Goal: Information Seeking & Learning: Find specific fact

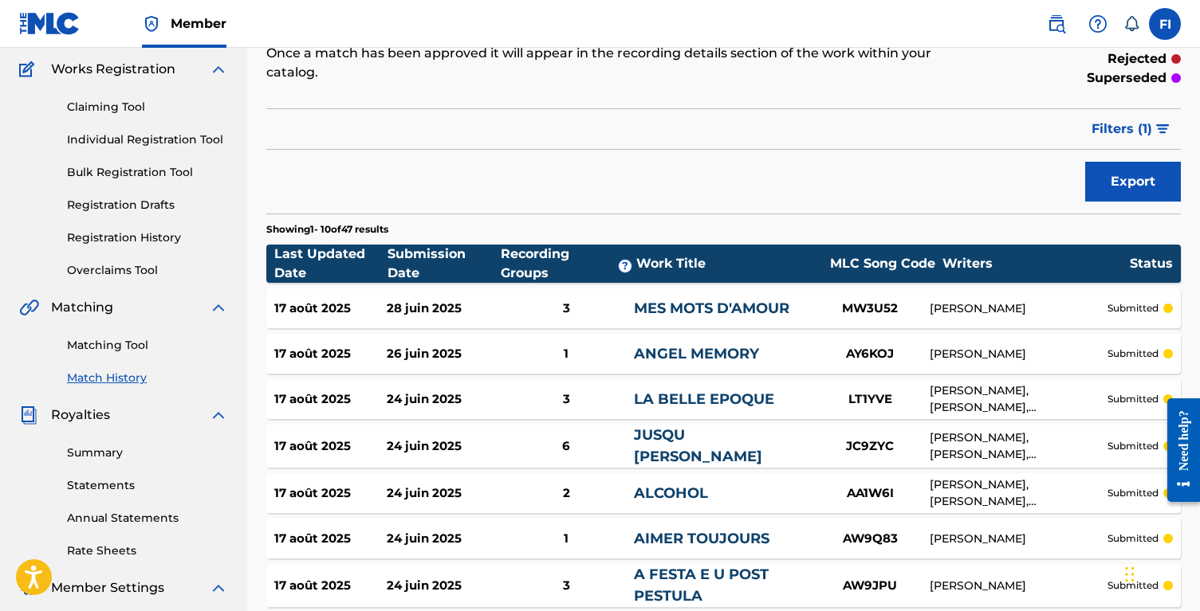
scroll to position [291, 0]
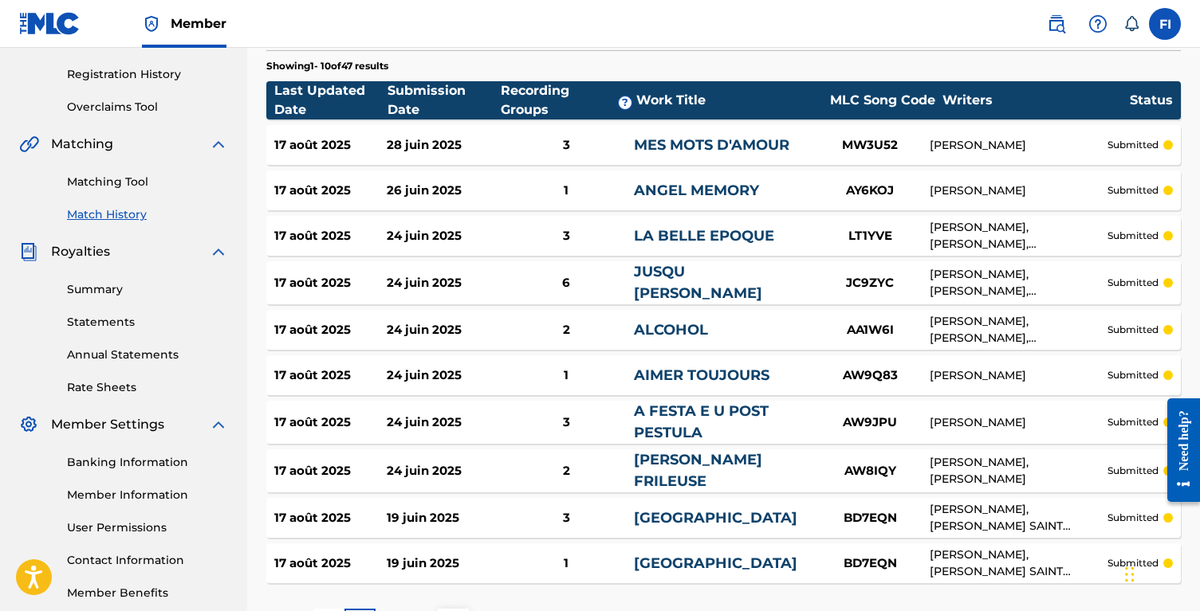
click at [117, 191] on div "Matching Tool Match History" at bounding box center [123, 188] width 209 height 69
click at [117, 182] on link "Matching Tool" at bounding box center [147, 182] width 161 height 17
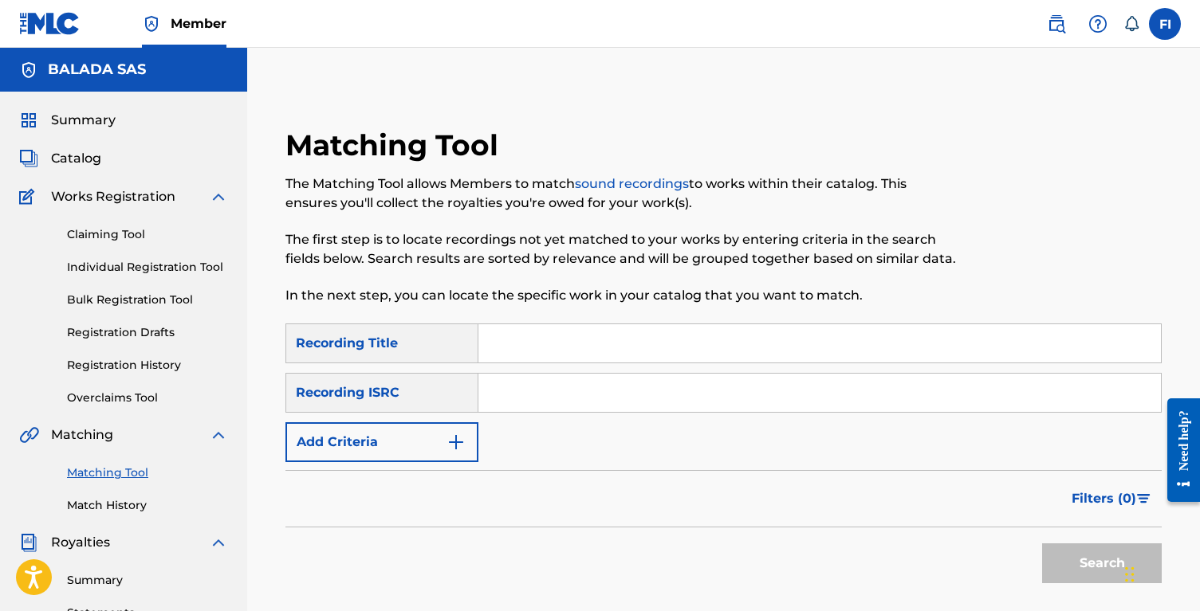
click at [451, 433] on img "Search Form" at bounding box center [455, 442] width 19 height 19
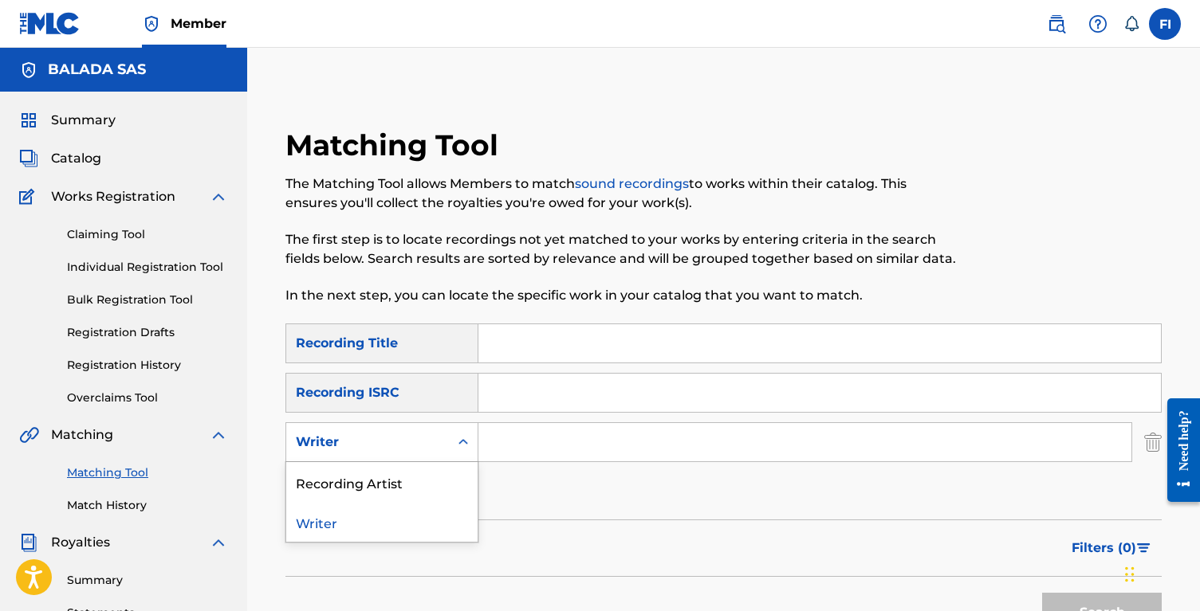
click at [460, 448] on icon "Search Form" at bounding box center [463, 442] width 16 height 16
click at [446, 482] on div "Recording Artist" at bounding box center [381, 482] width 191 height 40
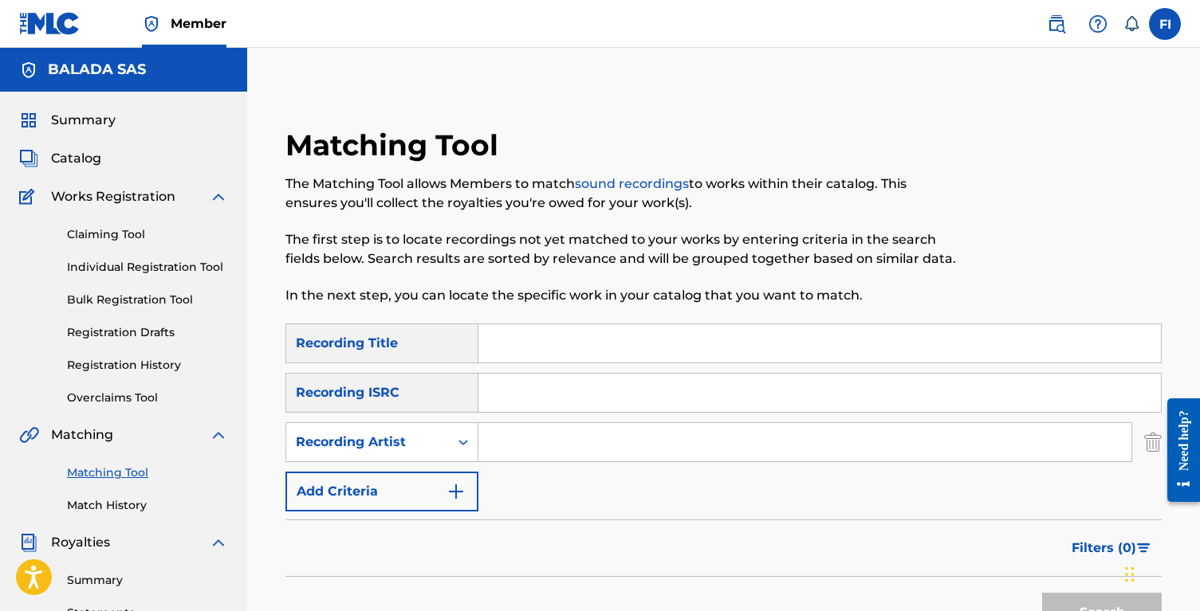
click at [521, 445] on input "Search Form" at bounding box center [804, 442] width 653 height 38
type input "andre rieu"
click at [1042, 593] on button "Search" at bounding box center [1102, 613] width 120 height 40
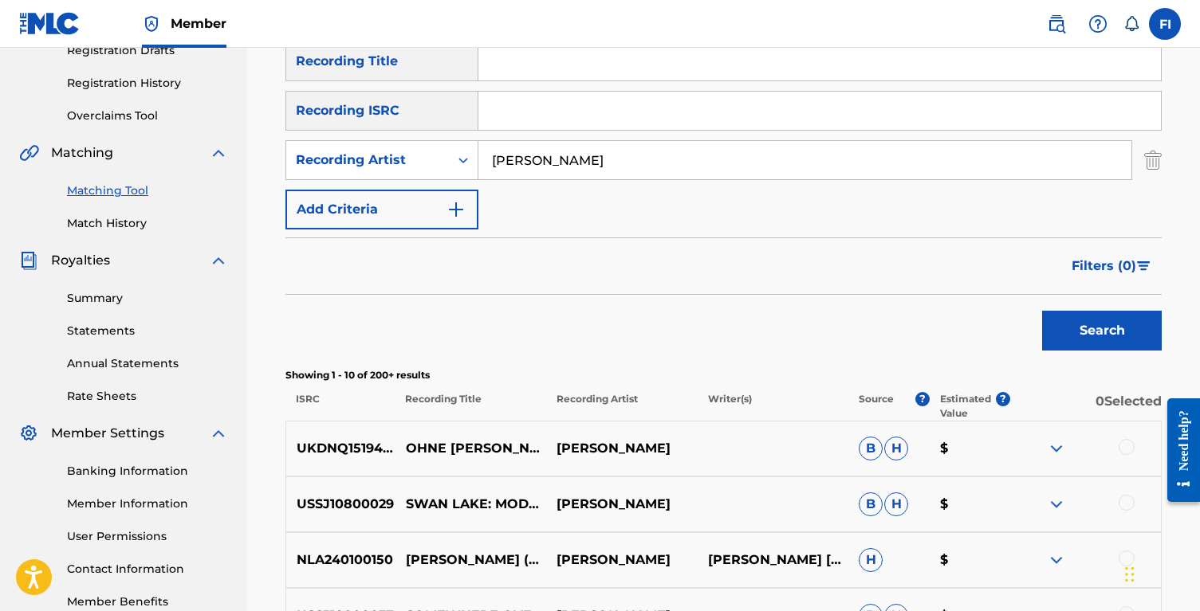
scroll to position [285, 0]
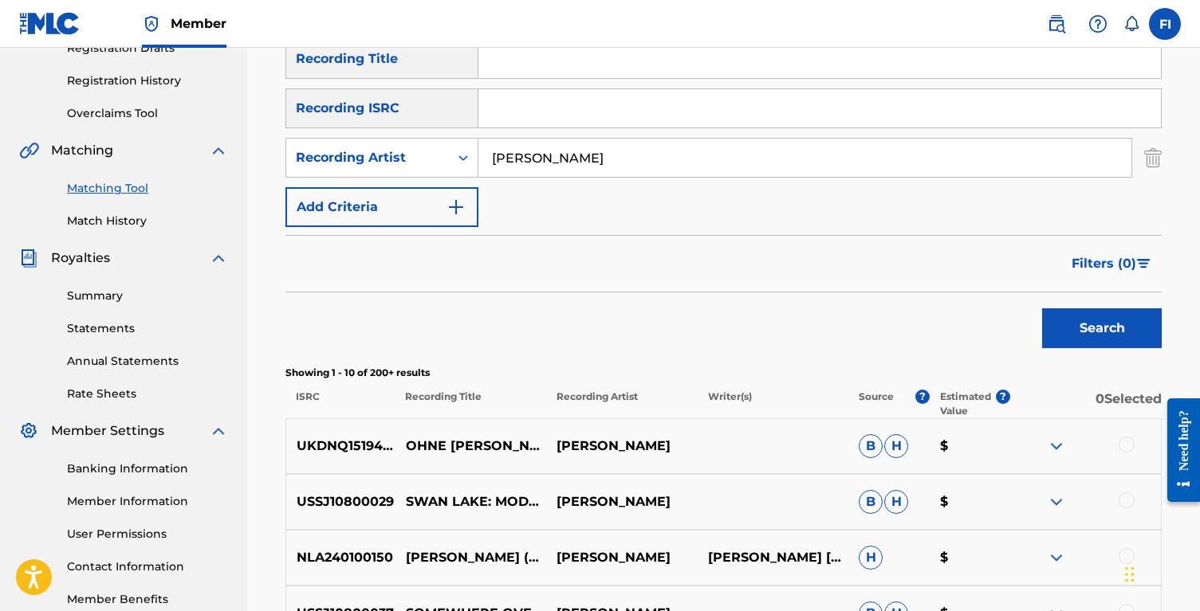
click at [1133, 261] on span "Filters ( 0 )" at bounding box center [1103, 263] width 65 height 19
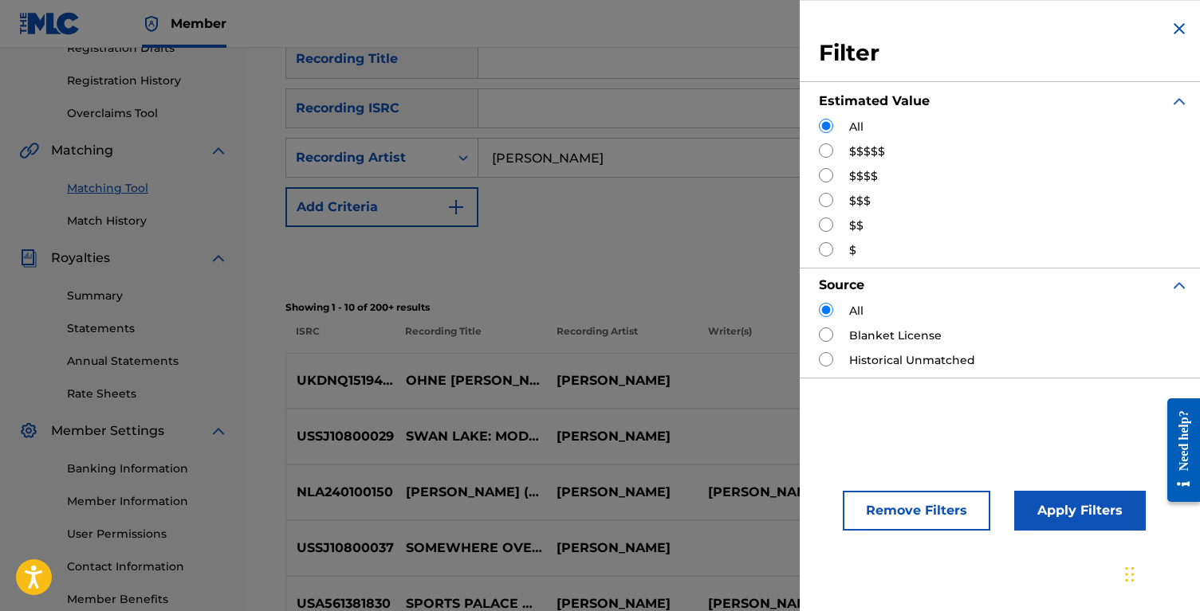
click at [824, 146] on input "Search Form" at bounding box center [826, 150] width 14 height 14
radio input "true"
click at [1040, 514] on button "Apply Filters" at bounding box center [1080, 511] width 132 height 40
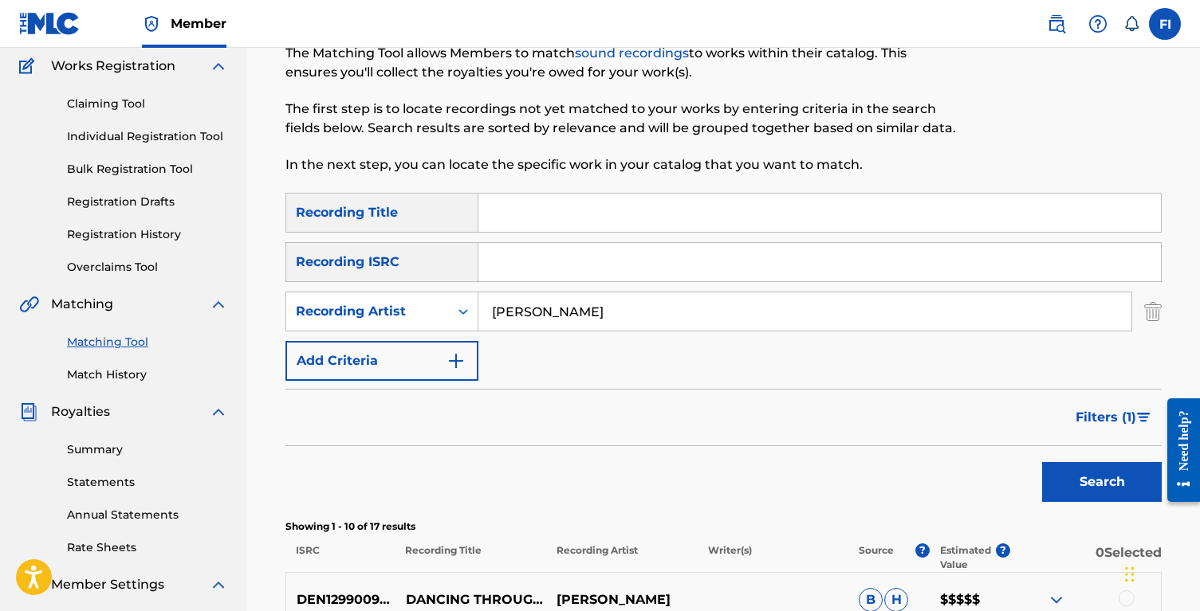
scroll to position [0, 0]
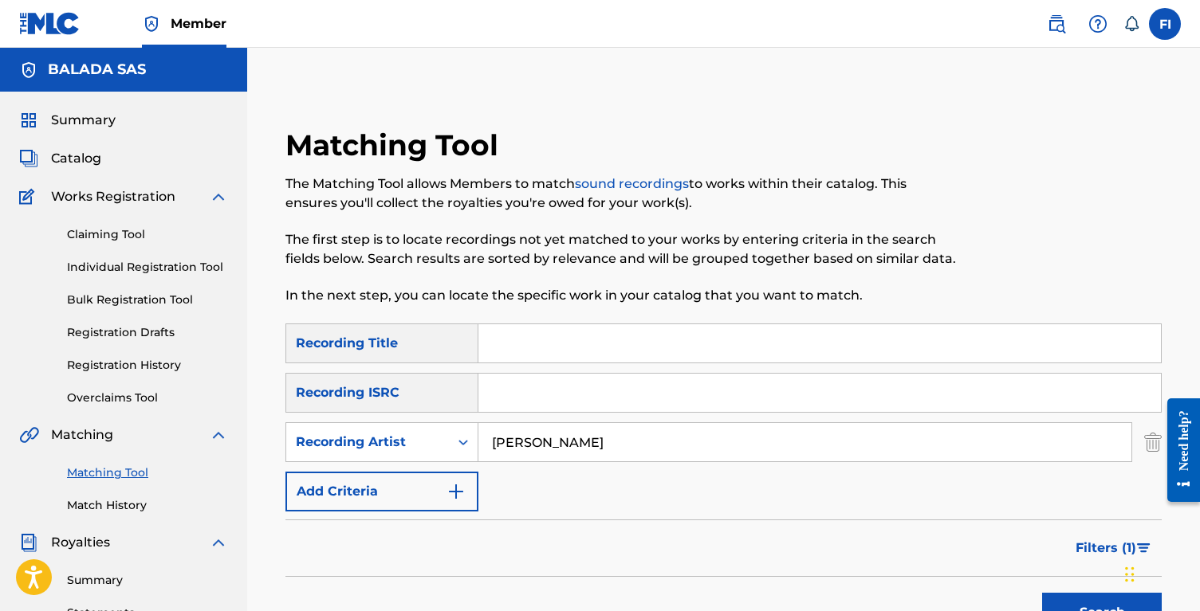
click at [1065, 11] on link at bounding box center [1056, 24] width 32 height 32
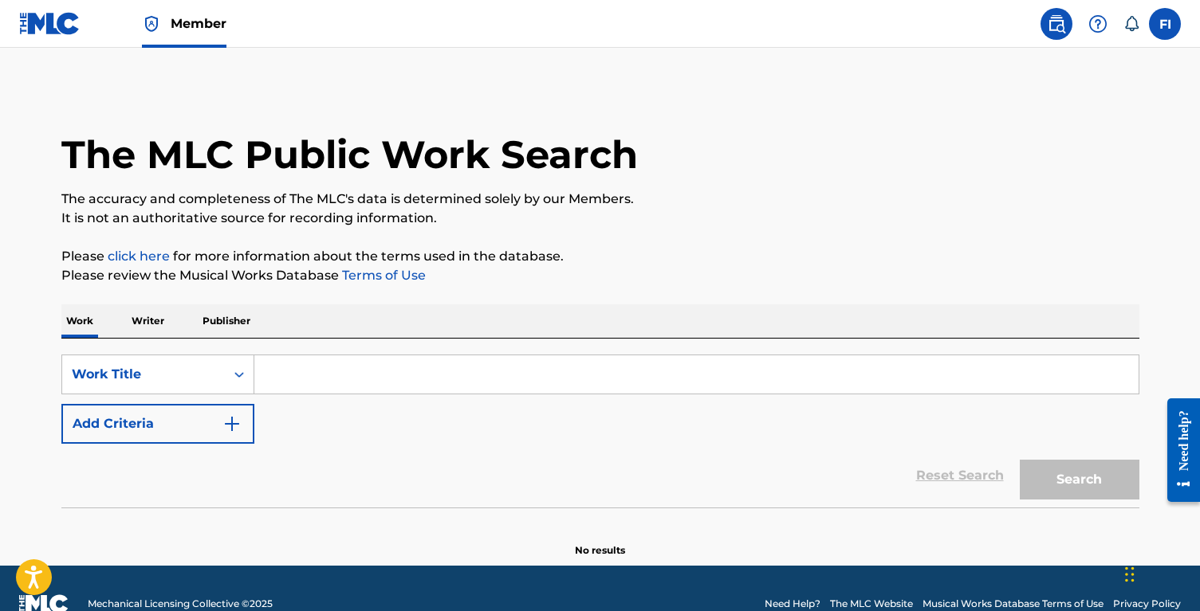
click at [282, 371] on input "Search Form" at bounding box center [696, 375] width 884 height 38
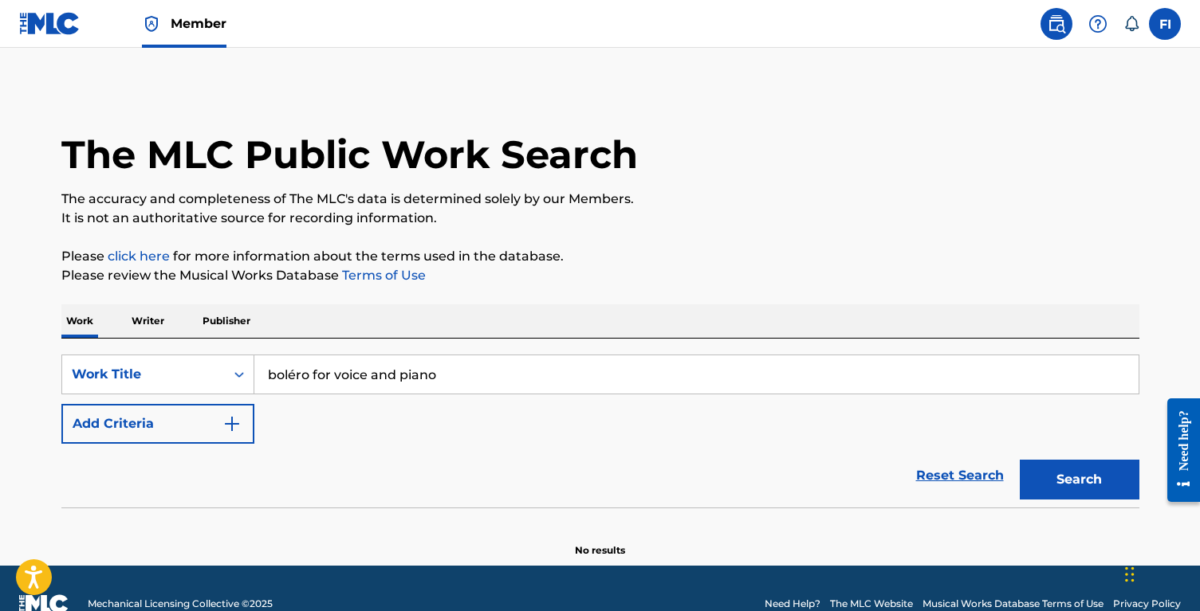
drag, startPoint x: 312, startPoint y: 375, endPoint x: 675, endPoint y: 375, distance: 362.7
click at [675, 375] on input "boléro for voice and piano" at bounding box center [696, 375] width 884 height 38
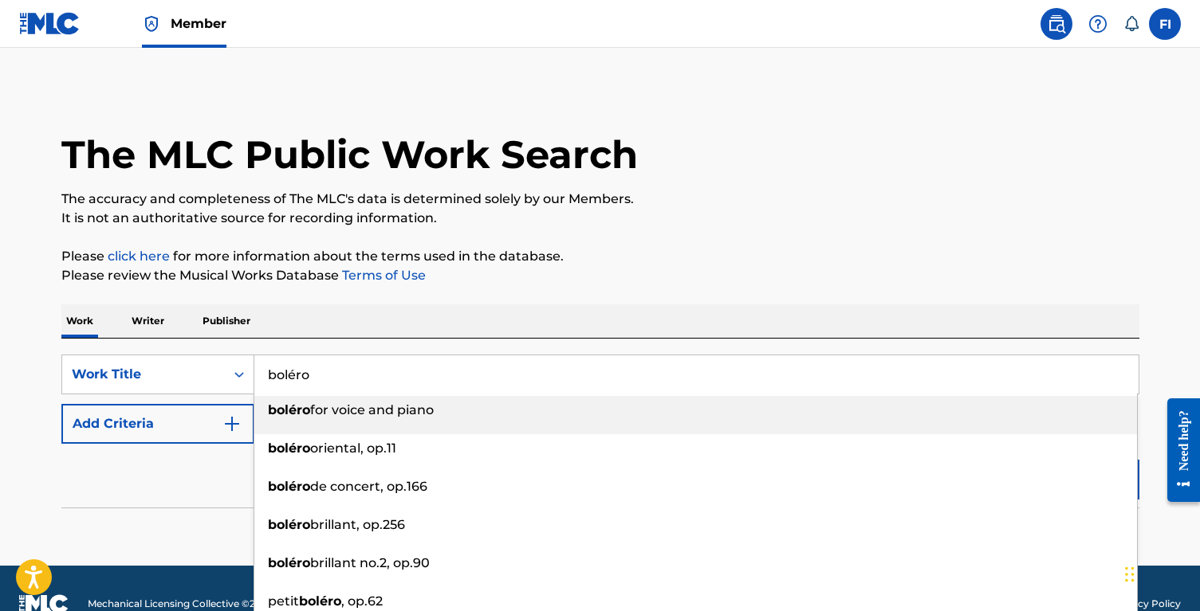
type input "boléro"
click at [682, 237] on div "The MLC Public Work Search The accuracy and completeness of The MLC's data is d…" at bounding box center [600, 323] width 1116 height 470
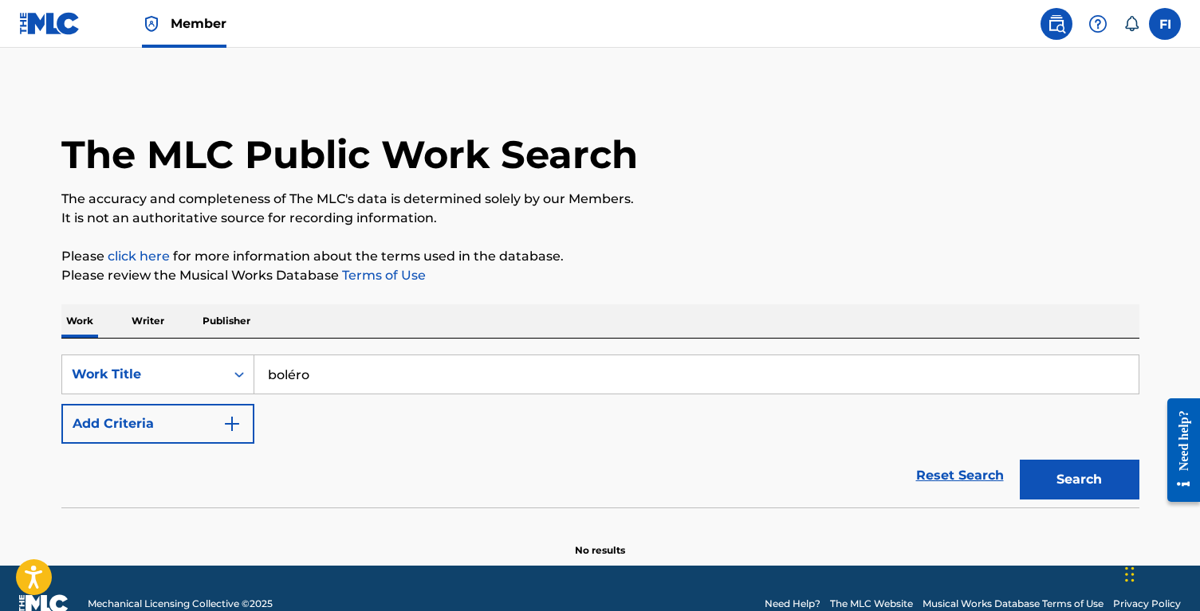
click at [1048, 469] on button "Search" at bounding box center [1080, 480] width 120 height 40
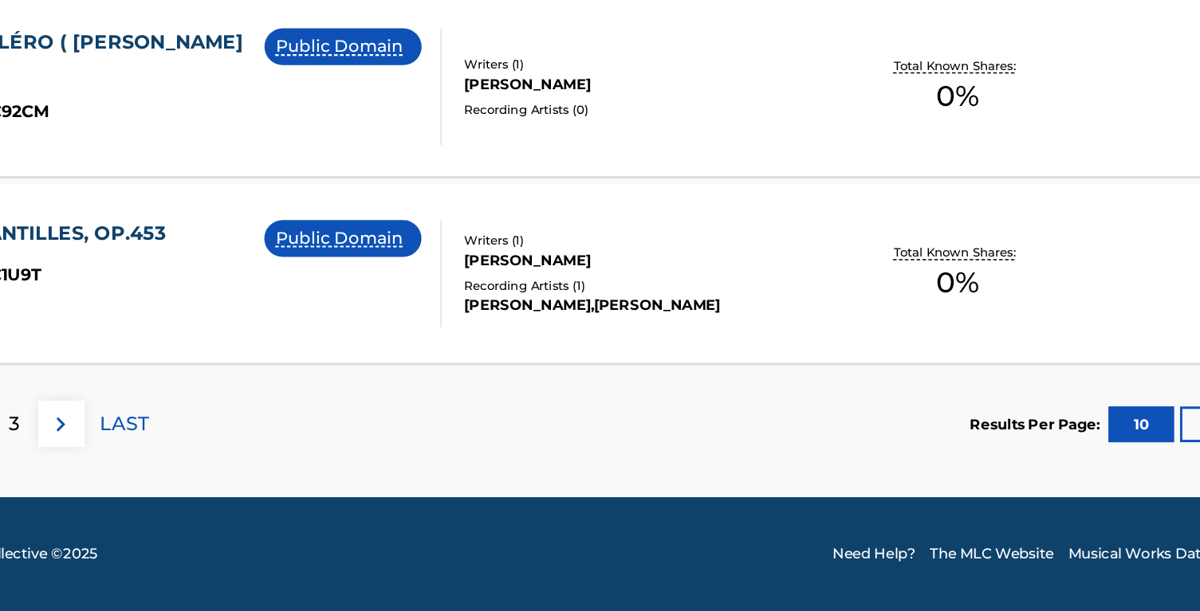
scroll to position [1340, 0]
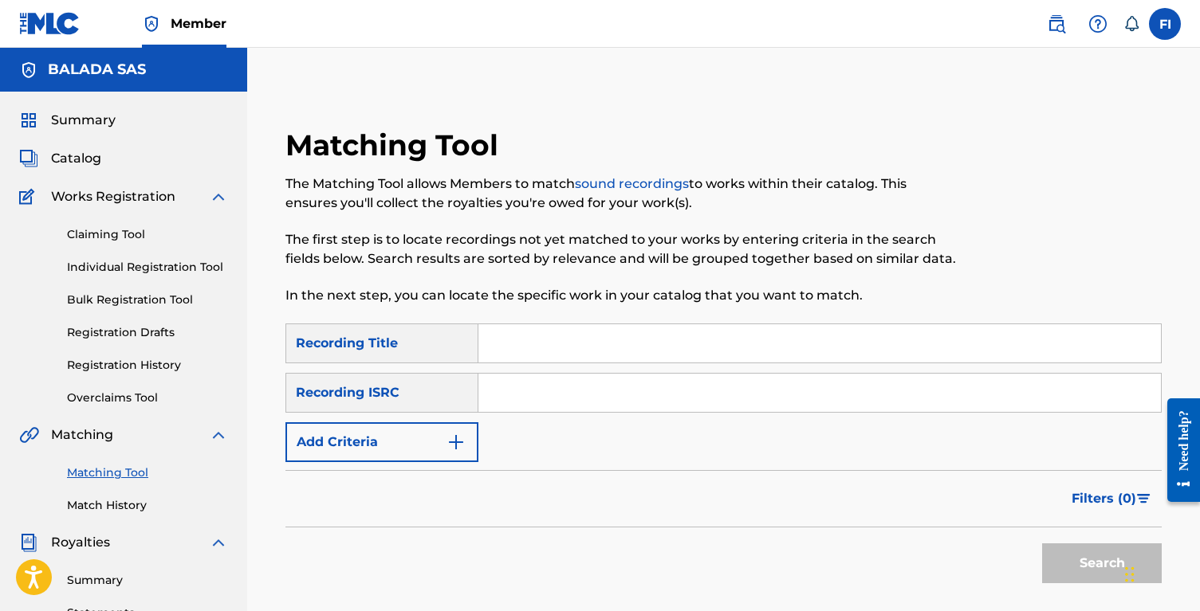
click at [379, 423] on button "Add Criteria" at bounding box center [381, 443] width 193 height 40
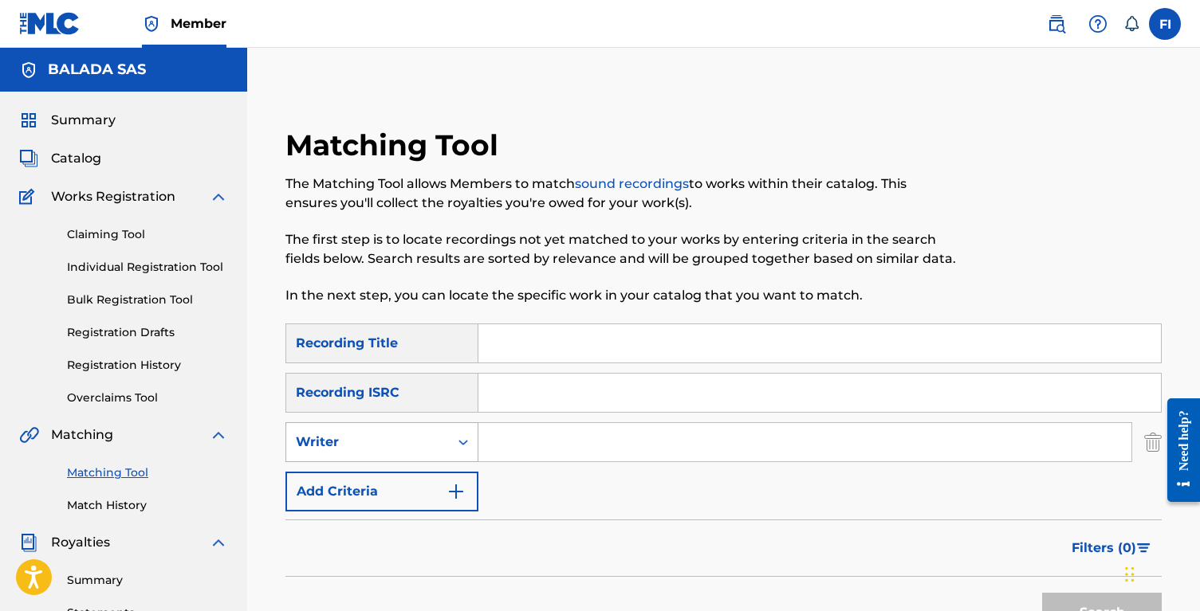
click at [384, 442] on div "Writer" at bounding box center [367, 442] width 143 height 19
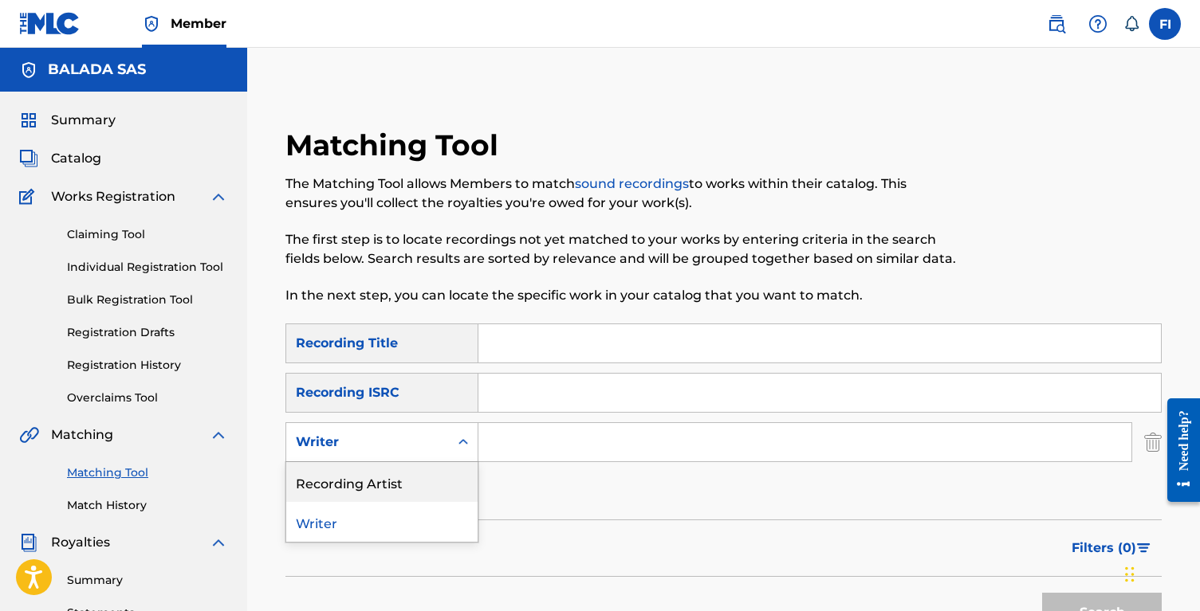
click at [391, 474] on div "Recording Artist" at bounding box center [381, 482] width 191 height 40
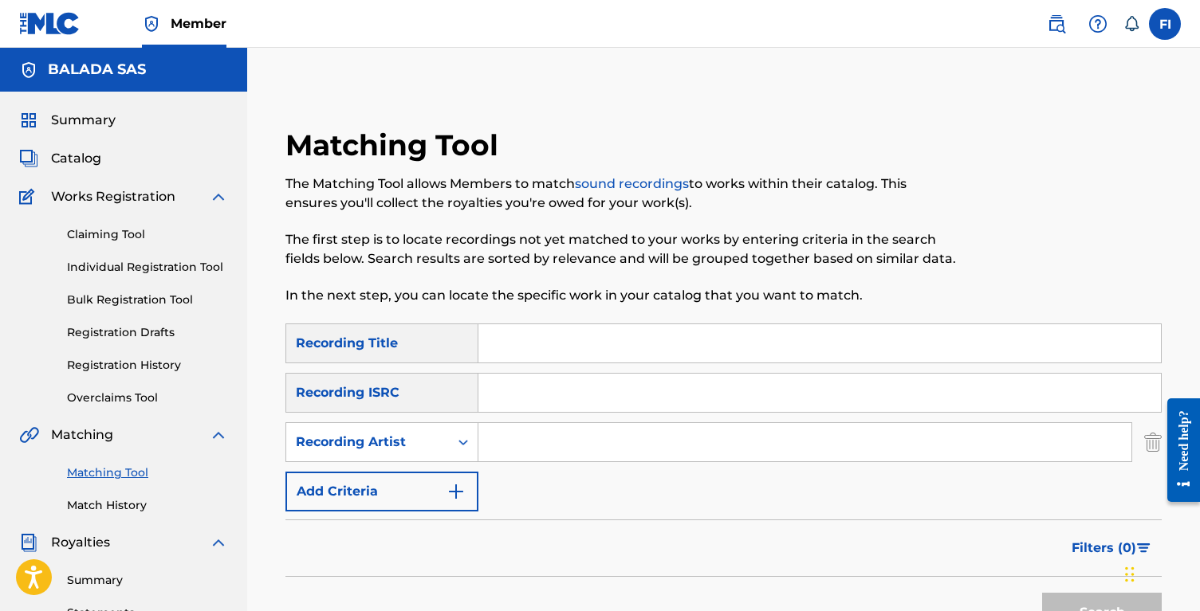
click at [533, 462] on div "Search Form" at bounding box center [805, 443] width 654 height 40
click at [543, 452] on input "Search Form" at bounding box center [804, 442] width 653 height 38
type input "andré rieu"
click at [1042, 593] on button "Search" at bounding box center [1102, 613] width 120 height 40
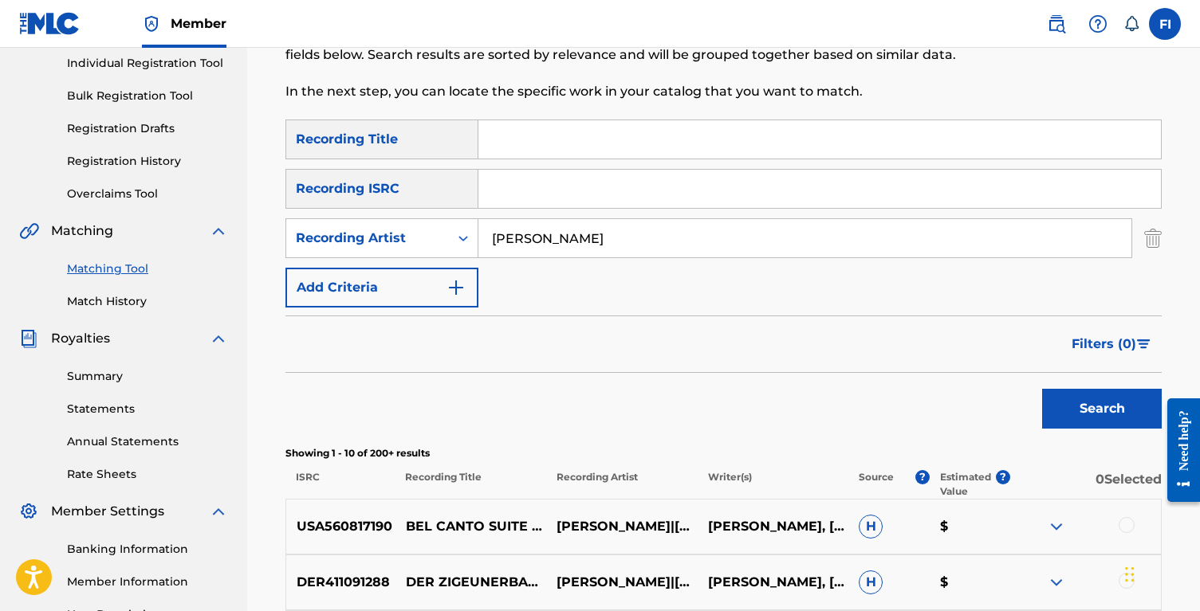
scroll to position [406, 0]
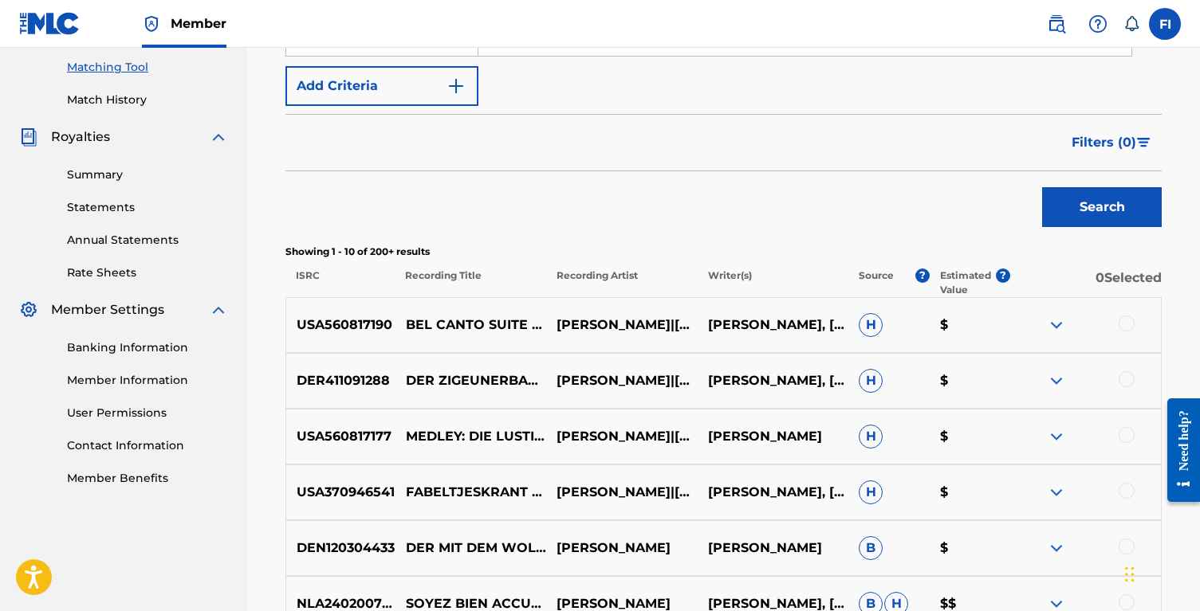
click at [1119, 136] on span "Filters ( 0 )" at bounding box center [1103, 142] width 65 height 19
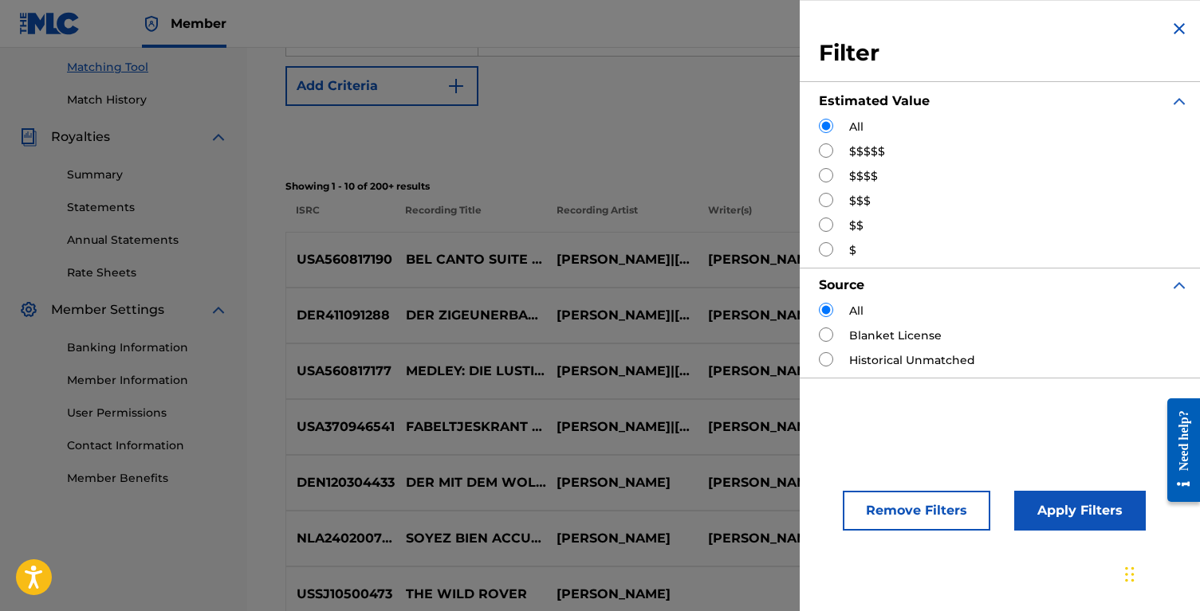
click at [848, 151] on div "$$$$$" at bounding box center [1004, 151] width 370 height 17
click at [827, 145] on input "Search Form" at bounding box center [826, 150] width 14 height 14
radio input "true"
click at [1048, 515] on button "Apply Filters" at bounding box center [1080, 511] width 132 height 40
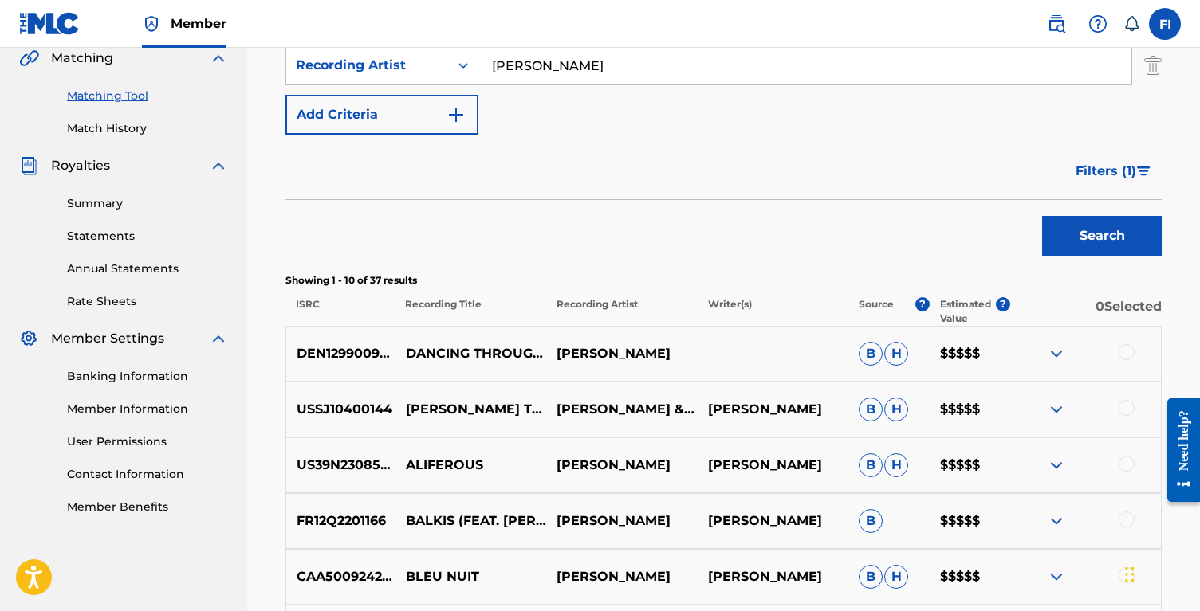
scroll to position [193, 0]
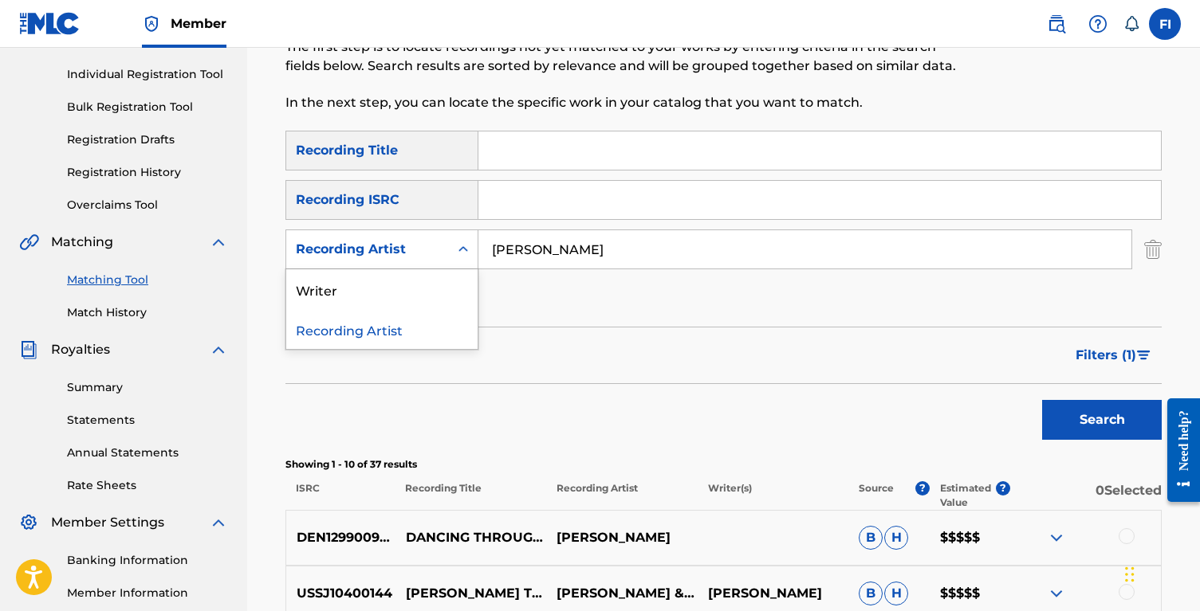
click at [440, 254] on div "Recording Artist" at bounding box center [367, 249] width 163 height 30
click at [520, 254] on input "andré rieu" at bounding box center [804, 249] width 653 height 38
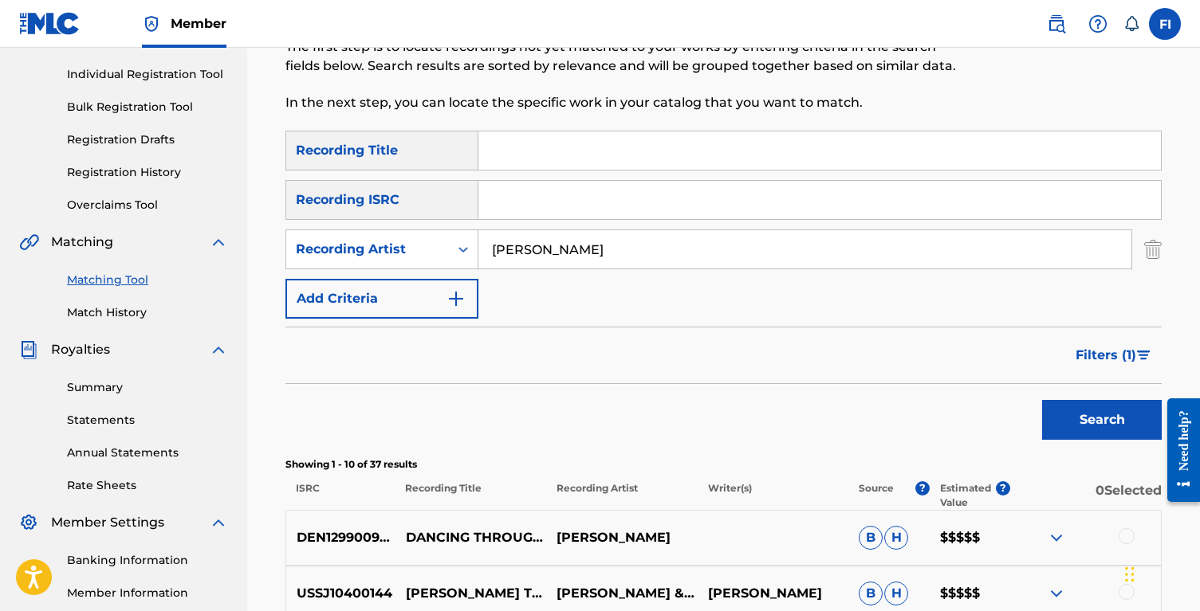
click at [520, 254] on input "andré rieu" at bounding box center [804, 249] width 653 height 38
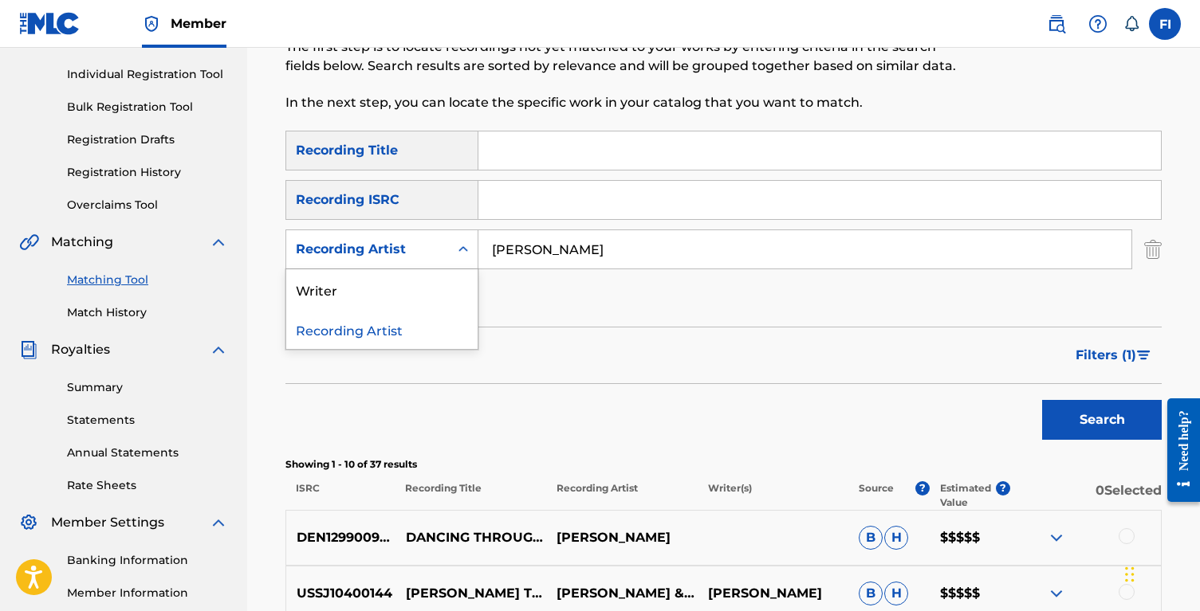
click at [438, 246] on div "Recording Artist" at bounding box center [367, 249] width 143 height 19
click at [430, 295] on div "Writer" at bounding box center [381, 289] width 191 height 40
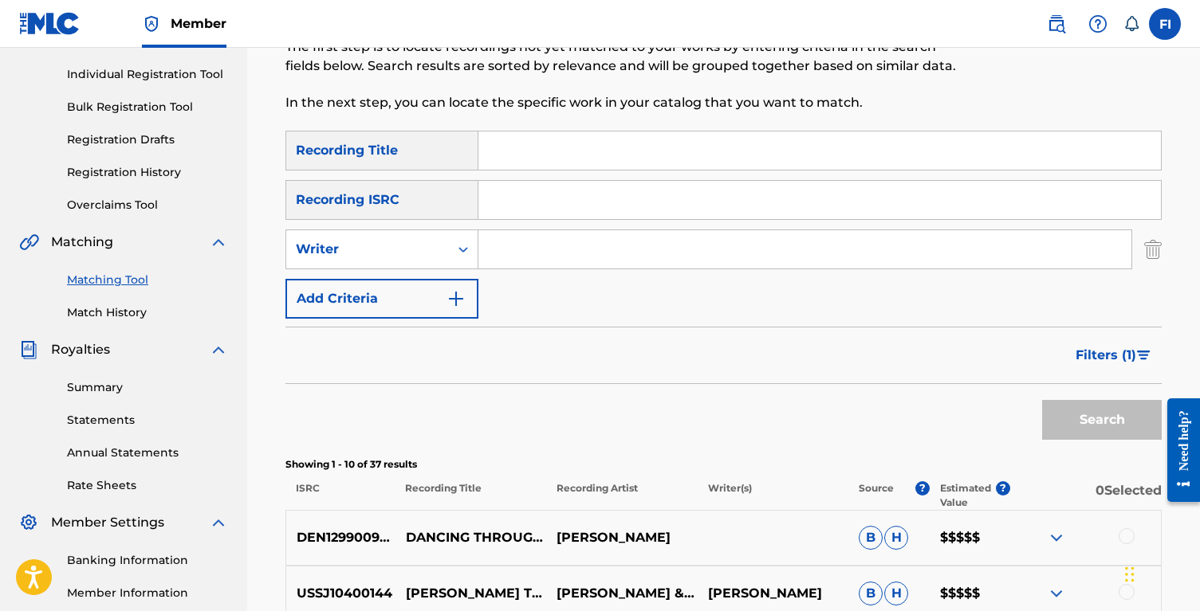
click at [524, 256] on input "Search Form" at bounding box center [804, 249] width 653 height 38
paste input "andré rieu"
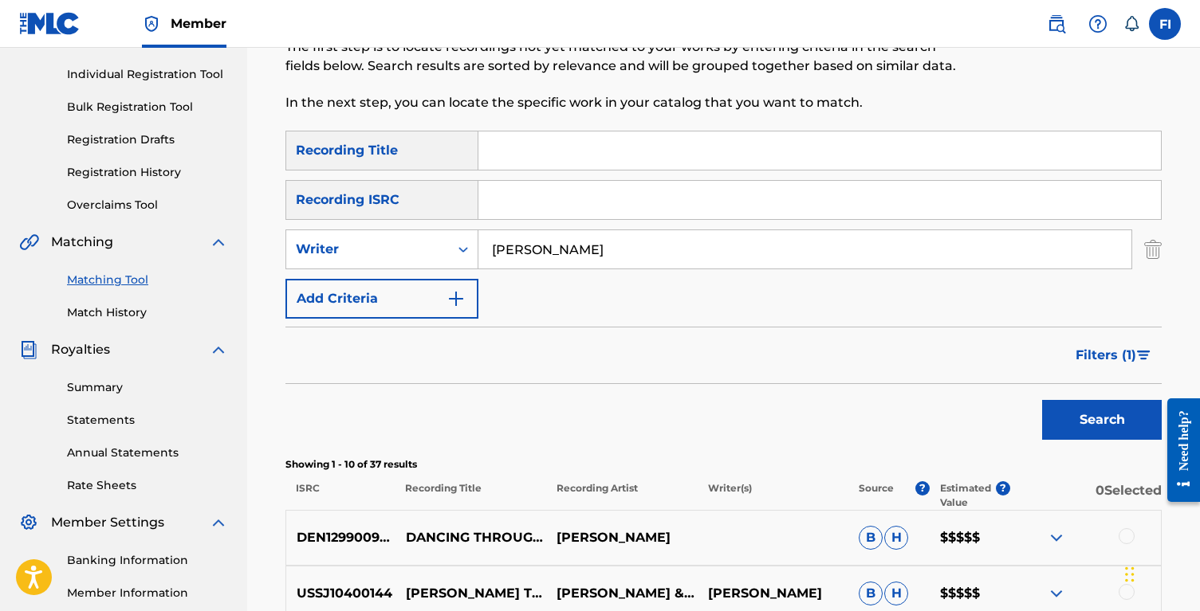
type input "andré rieu"
click at [1042, 400] on button "Search" at bounding box center [1102, 420] width 120 height 40
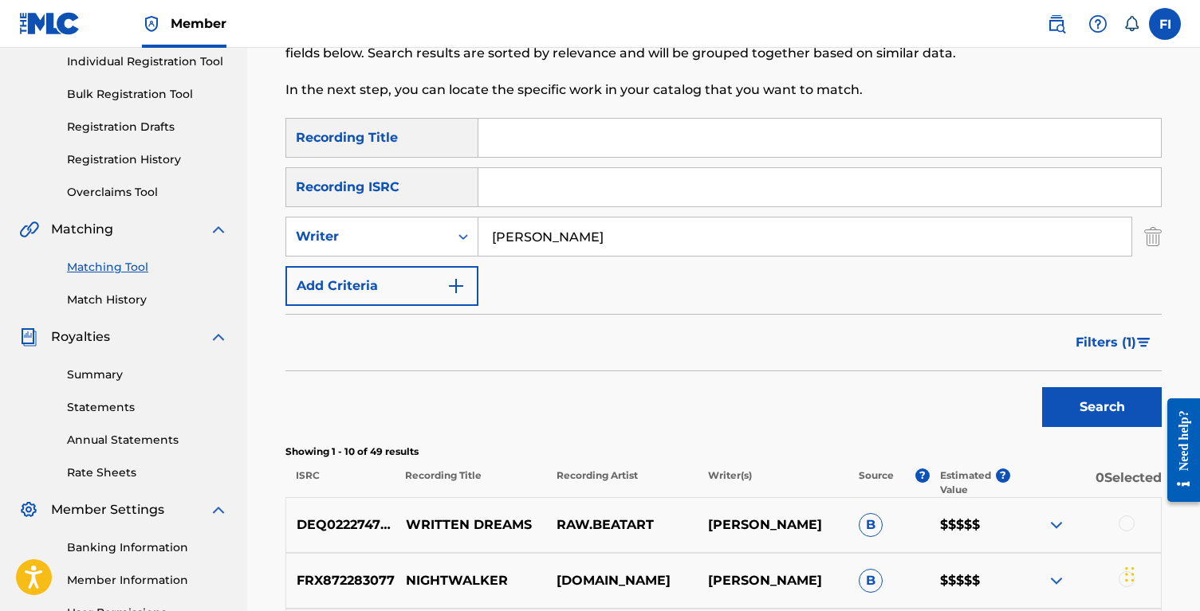
scroll to position [127, 0]
